Goal: Find specific page/section: Find specific page/section

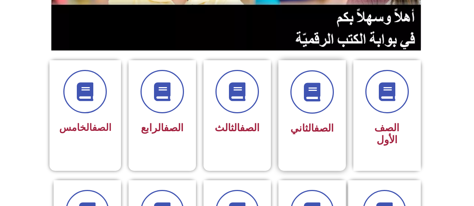
scroll to position [187, 0]
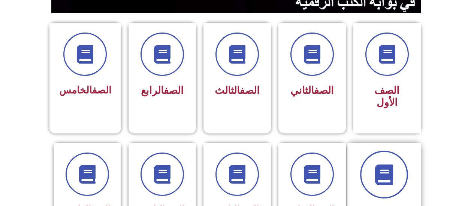
click at [369, 175] on span at bounding box center [384, 175] width 48 height 48
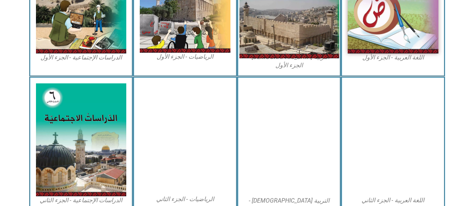
scroll to position [225, 0]
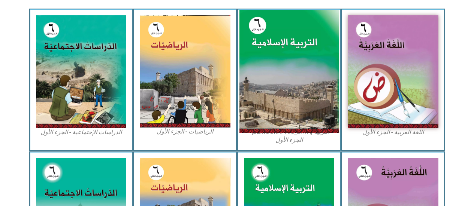
click at [254, 82] on img at bounding box center [289, 72] width 100 height 124
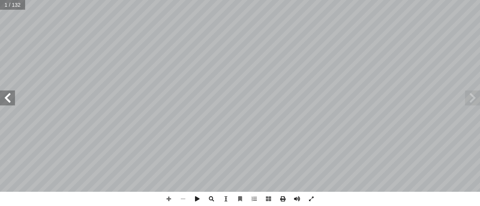
click at [5, 101] on span at bounding box center [7, 98] width 15 height 15
click at [7, 100] on span at bounding box center [7, 98] width 15 height 15
click at [10, 99] on span at bounding box center [7, 98] width 15 height 15
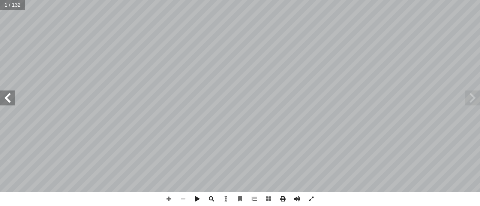
click at [16, 105] on div "ة َّ ي ِ لام ْ س إ ال� ُ ة َ ي ِ ب ْ ر َّ الت ليف: أ فريق الت� 6 ُ زء ُ الج ل َ…" at bounding box center [240, 96] width 480 height 192
drag, startPoint x: 10, startPoint y: 102, endPoint x: 8, endPoint y: 99, distance: 3.9
click at [9, 99] on span at bounding box center [7, 98] width 15 height 15
click at [13, 95] on span at bounding box center [7, 98] width 15 height 15
click at [7, 93] on span at bounding box center [7, 98] width 15 height 15
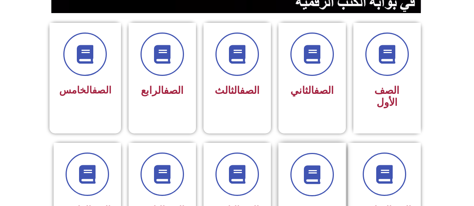
scroll to position [262, 0]
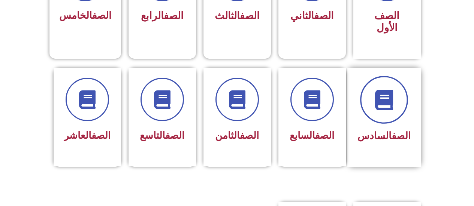
click at [387, 95] on icon at bounding box center [384, 100] width 21 height 21
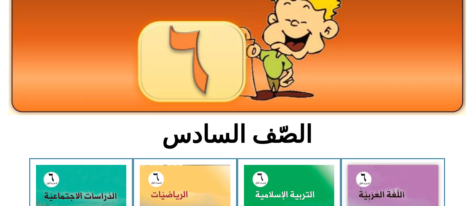
scroll to position [150, 0]
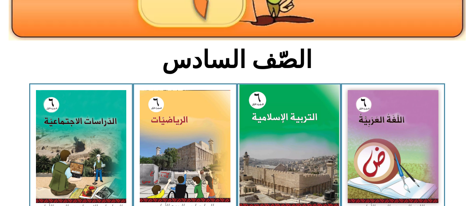
click at [294, 130] on img at bounding box center [289, 147] width 100 height 124
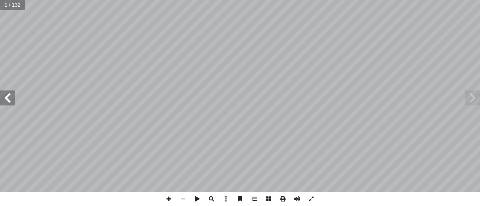
drag, startPoint x: 9, startPoint y: 98, endPoint x: 9, endPoint y: 94, distance: 4.1
click at [9, 94] on span at bounding box center [7, 98] width 15 height 15
click at [7, 95] on span at bounding box center [7, 98] width 15 height 15
click at [6, 91] on span at bounding box center [7, 98] width 15 height 15
click at [6, 94] on span at bounding box center [7, 98] width 15 height 15
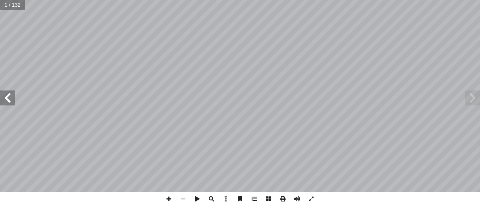
click at [6, 94] on span at bounding box center [7, 98] width 15 height 15
click at [8, 94] on span at bounding box center [7, 98] width 15 height 15
click at [6, 97] on span at bounding box center [7, 98] width 15 height 15
click at [7, 96] on span at bounding box center [7, 98] width 15 height 15
drag, startPoint x: 7, startPoint y: 97, endPoint x: 10, endPoint y: 91, distance: 7.0
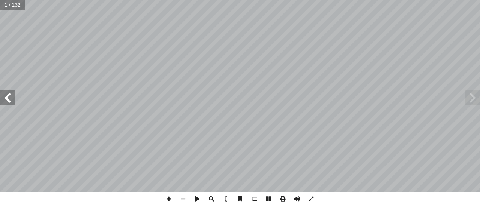
click at [10, 93] on span at bounding box center [7, 98] width 15 height 15
